Goal: Find specific page/section: Find specific page/section

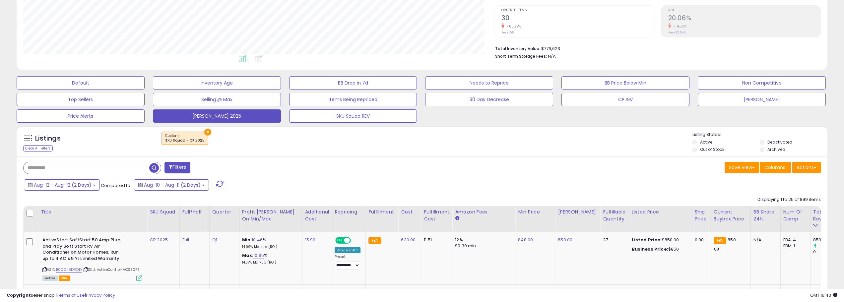
scroll to position [136, 471]
click at [221, 186] on span at bounding box center [220, 185] width 8 height 9
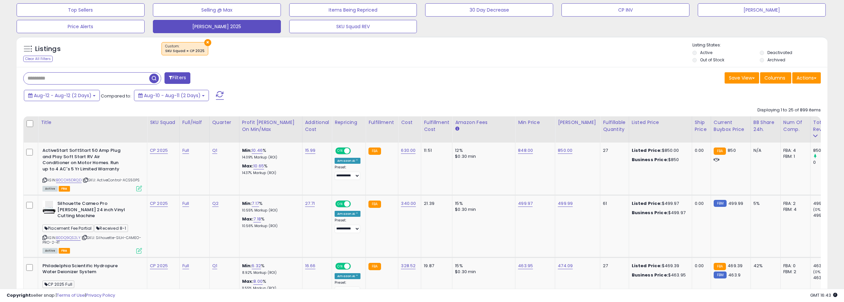
scroll to position [225, 0]
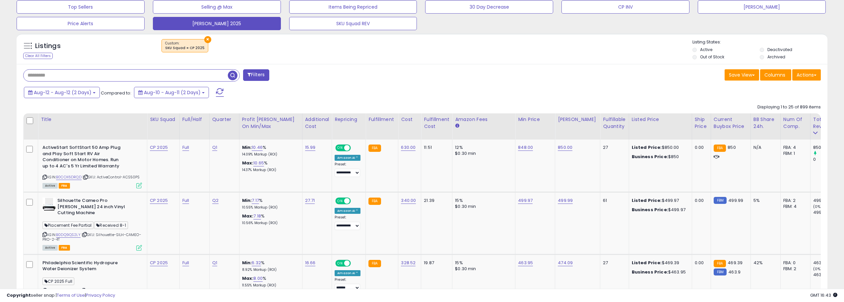
click at [66, 76] on input "text" at bounding box center [126, 76] width 204 height 12
click at [230, 75] on span "button" at bounding box center [233, 76] width 10 height 10
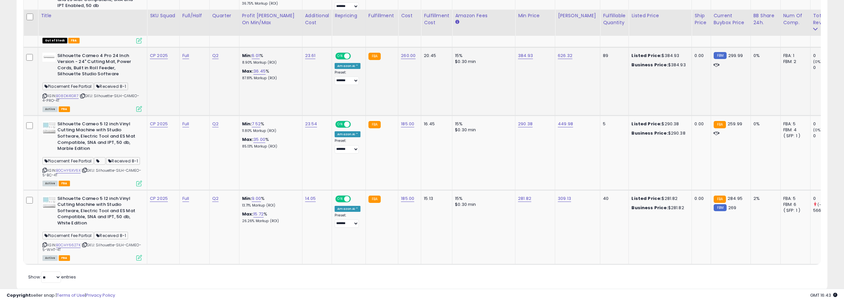
scroll to position [827, 0]
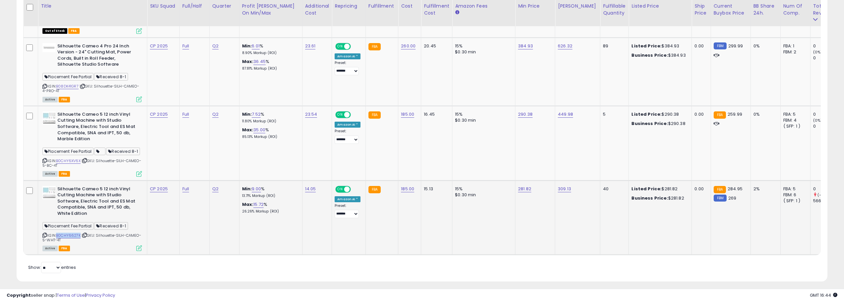
drag, startPoint x: 81, startPoint y: 227, endPoint x: 59, endPoint y: 225, distance: 22.3
click at [59, 225] on div "ASIN: B0CHY6627K | SKU: Silhouette-SILH-CAMEO-5-WHT-4T Active FBA" at bounding box center [92, 218] width 100 height 65
copy link "B0CHY6627K"
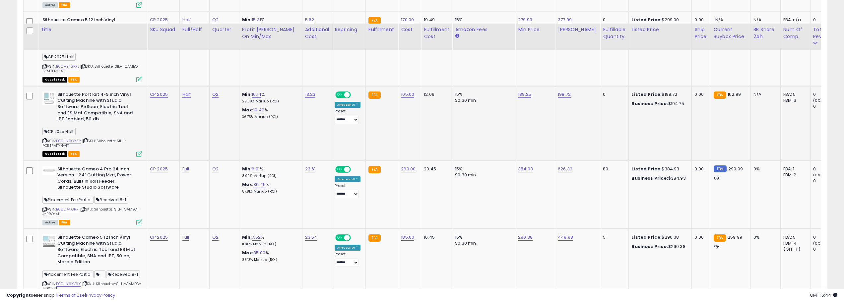
scroll to position [694, 0]
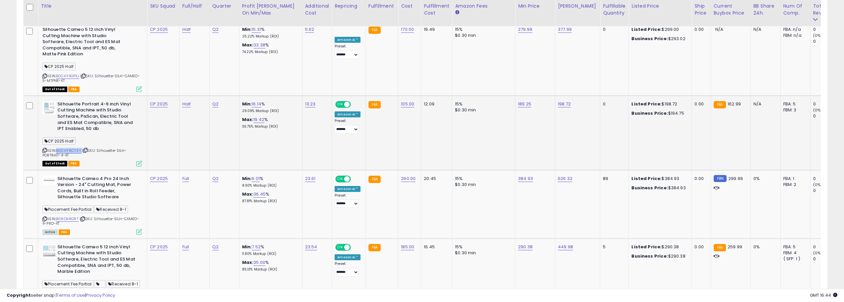
drag, startPoint x: 83, startPoint y: 132, endPoint x: 58, endPoint y: 133, distance: 24.6
click at [58, 133] on div "ASIN: B0CHY9CY3Y | SKU: Silhouette-SILH-PORTRAIT-4-4T Out of Stock FBA" at bounding box center [92, 133] width 100 height 65
copy div "B0CHY9CY3Y"
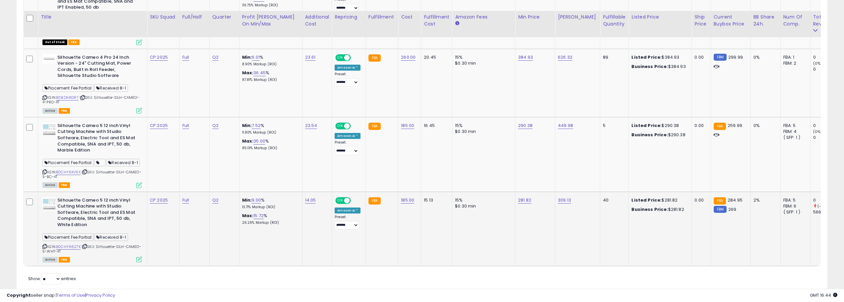
scroll to position [827, 0]
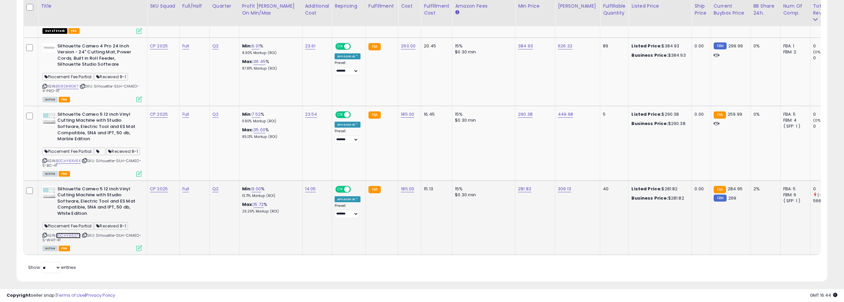
click at [78, 233] on link "B0CHY6627K" at bounding box center [68, 236] width 25 height 6
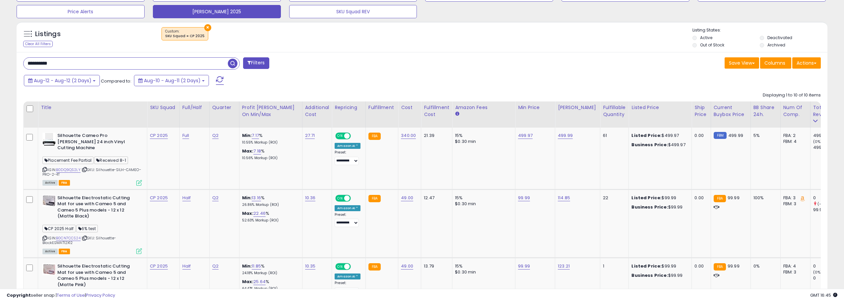
scroll to position [130, 0]
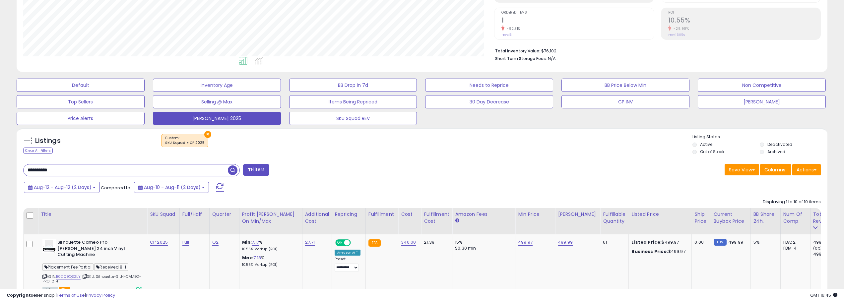
click at [83, 173] on input "**********" at bounding box center [126, 171] width 204 height 12
paste input "text"
type input "**********"
click at [105, 146] on div "Listings" at bounding box center [81, 142] width 125 height 11
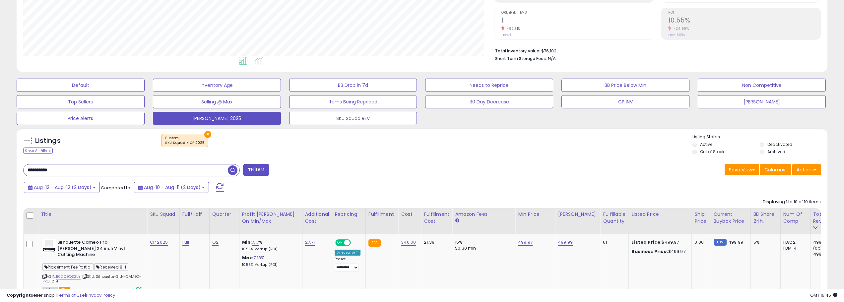
click at [96, 193] on div "Aug-12 - Aug-12 (2 Days) Compared to: Aug-10 - Aug-11 (2 Days)" at bounding box center [321, 188] width 598 height 15
click at [96, 191] on button "Aug-12 - Aug-12 (2 Days)" at bounding box center [62, 187] width 76 height 11
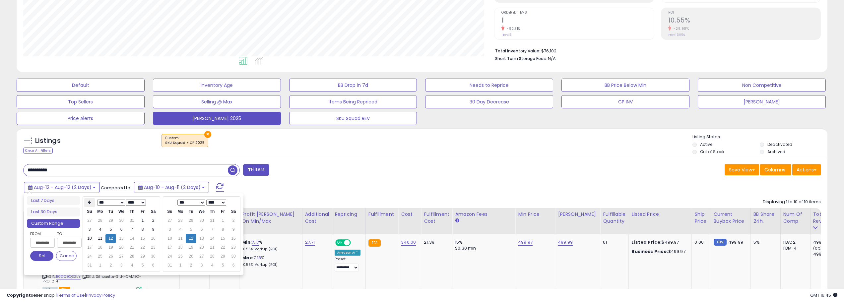
click at [89, 203] on icon at bounding box center [89, 202] width 3 height 4
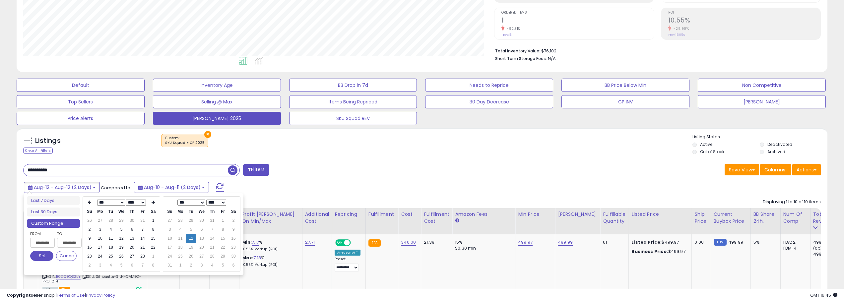
click at [89, 203] on icon at bounding box center [89, 202] width 3 height 4
click at [121, 221] on td "1" at bounding box center [121, 220] width 11 height 9
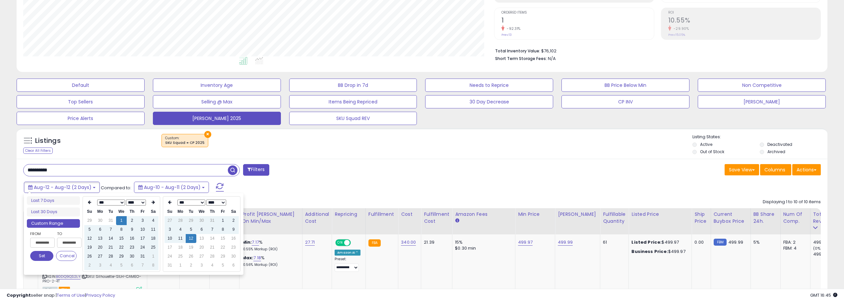
type input "**********"
click at [49, 257] on button "Set" at bounding box center [41, 256] width 23 height 10
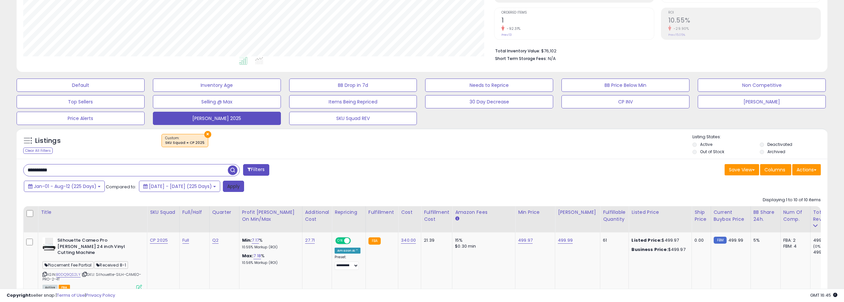
click at [244, 191] on button "Apply" at bounding box center [233, 186] width 21 height 11
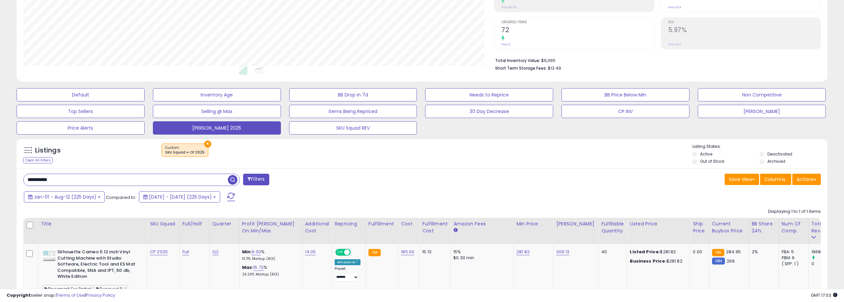
scroll to position [133, 0]
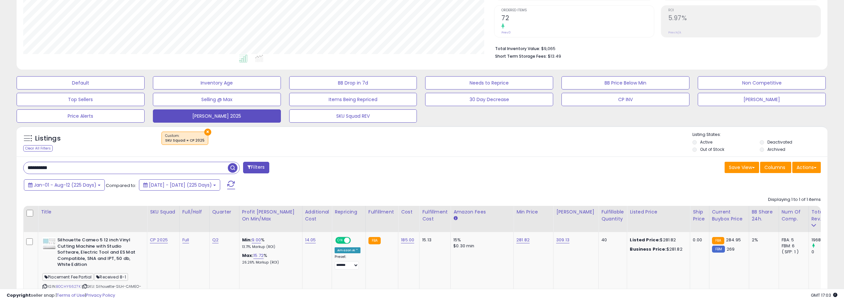
click at [86, 166] on input "**********" at bounding box center [126, 168] width 204 height 12
paste input "text"
click at [234, 168] on span "button" at bounding box center [233, 168] width 10 height 10
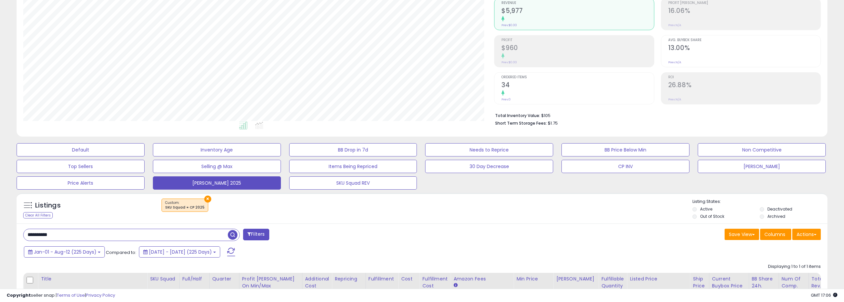
scroll to position [66, 0]
click at [103, 236] on input "**********" at bounding box center [126, 235] width 204 height 12
paste input "text"
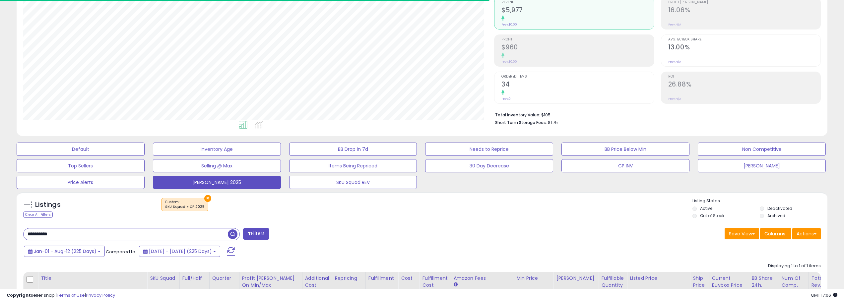
click at [233, 233] on span "button" at bounding box center [233, 235] width 10 height 10
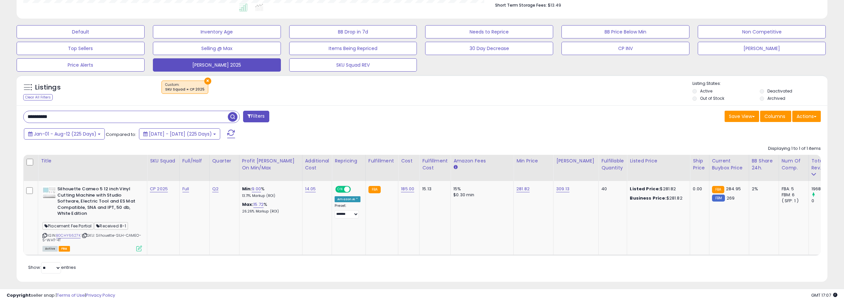
scroll to position [193, 0]
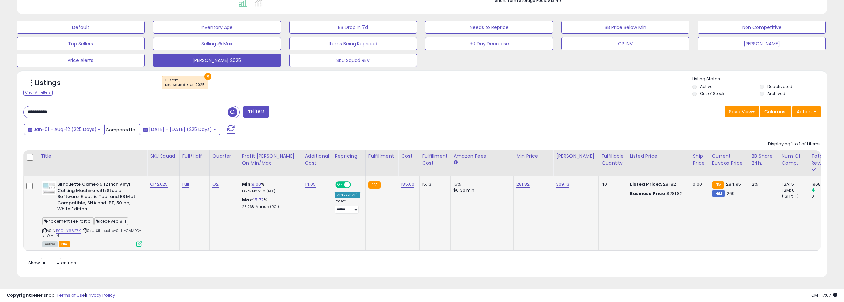
drag, startPoint x: 117, startPoint y: 228, endPoint x: 121, endPoint y: 231, distance: 4.8
click at [121, 231] on div "ASIN: B0CHY6627K | SKU: Silhouette-SILH-CAMEO-5-WHT-4T Active FBA" at bounding box center [92, 213] width 100 height 65
copy span "SILH-CAMEO-5-WHT-4T"
click at [110, 106] on input "**********" at bounding box center [126, 112] width 204 height 12
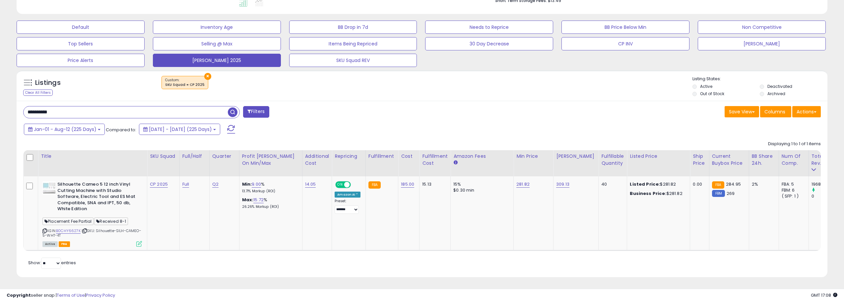
paste input "text"
type input "**********"
click at [230, 108] on span "button" at bounding box center [233, 112] width 10 height 10
drag, startPoint x: 118, startPoint y: 225, endPoint x: 123, endPoint y: 229, distance: 6.2
click at [123, 229] on div "ASIN: B0CHY9CY3Y | SKU: Silhouette-SILH-PORTRAIT-4-4T Out of Stock FBA" at bounding box center [92, 213] width 100 height 65
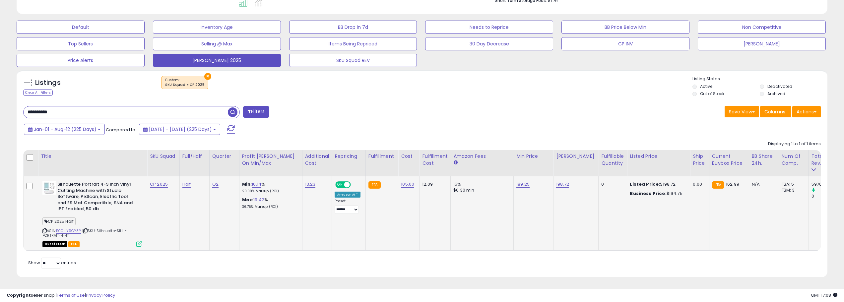
copy span "SILH-PORTRAIT-4-4T"
click at [146, 106] on input "**********" at bounding box center [126, 112] width 204 height 12
click at [234, 107] on span "button" at bounding box center [233, 112] width 10 height 10
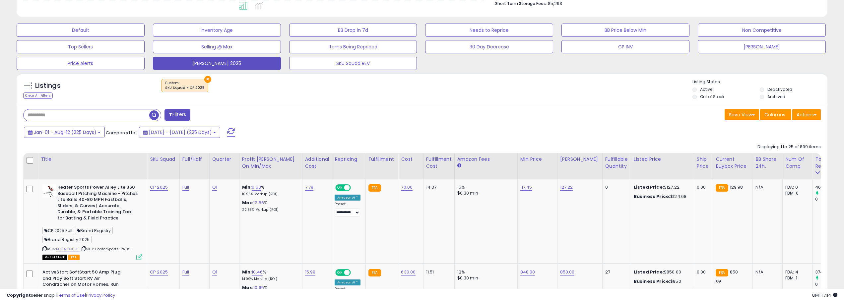
scroll to position [152, 0]
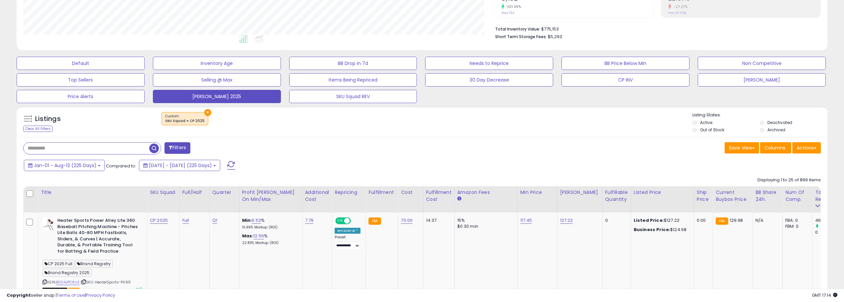
click at [240, 165] on button at bounding box center [231, 165] width 17 height 13
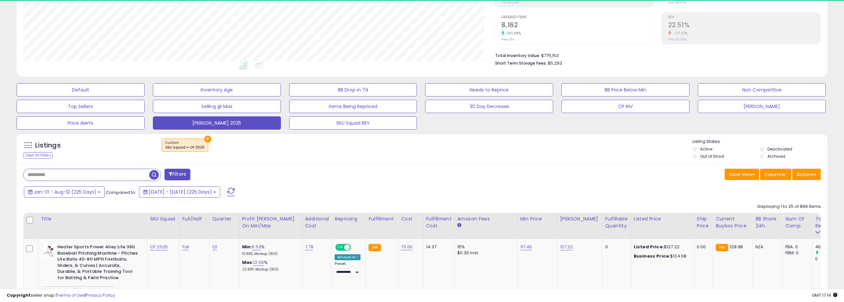
scroll to position [136, 471]
